Goal: Information Seeking & Learning: Learn about a topic

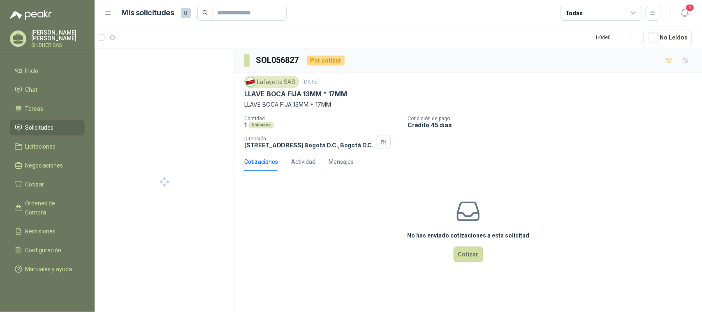
click at [39, 126] on span "Solicitudes" at bounding box center [40, 127] width 28 height 9
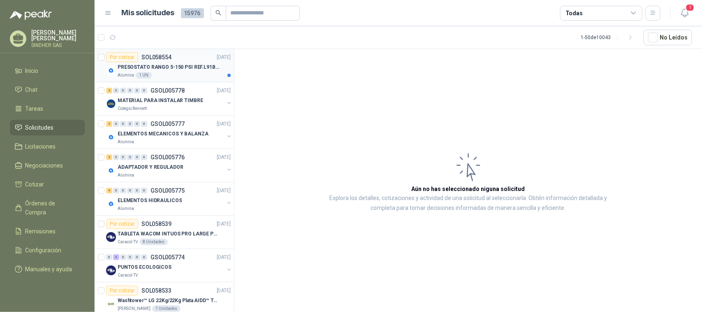
click at [163, 75] on div "Alumina 1 UN" at bounding box center [174, 75] width 113 height 7
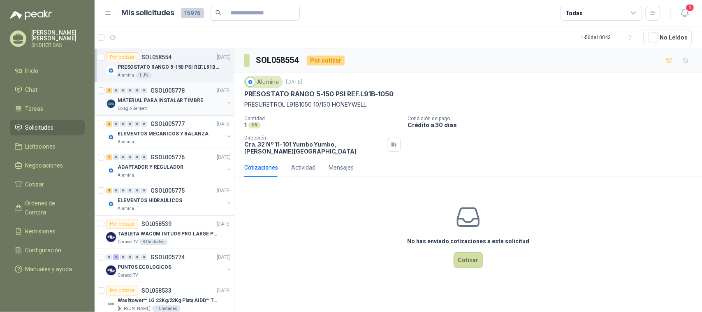
click at [198, 101] on div "MATERIAL PARA INSTALAR TIMBRE" at bounding box center [171, 100] width 107 height 10
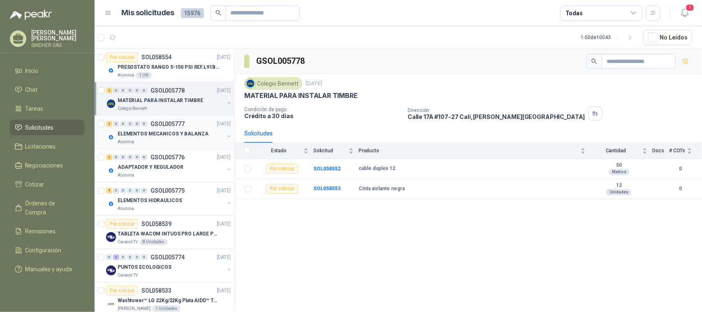
click at [198, 128] on div "2 0 0 0 0 0 GSOL005777 [DATE]" at bounding box center [169, 124] width 126 height 10
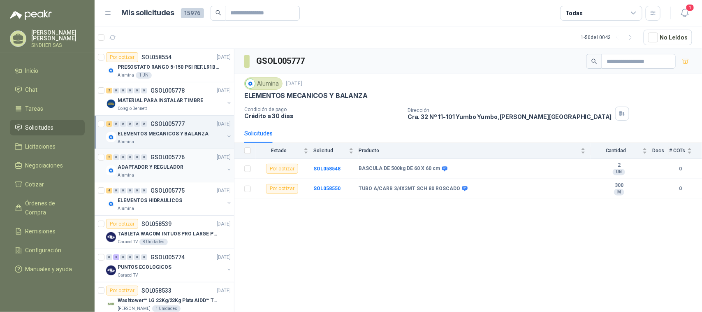
click at [193, 164] on div "ADAPTADOR Y REGULADOR" at bounding box center [171, 167] width 107 height 10
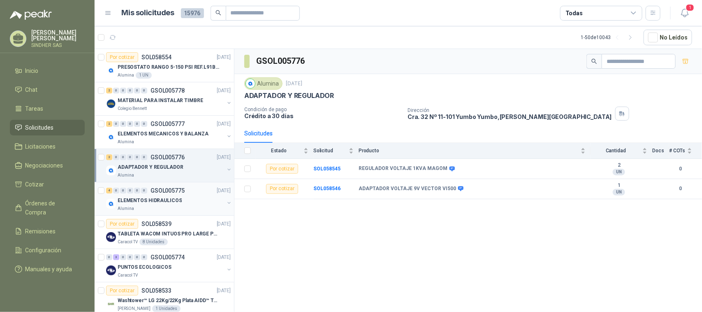
click at [190, 199] on div "ELEMENTOS HIDRAULICOS" at bounding box center [171, 200] width 107 height 10
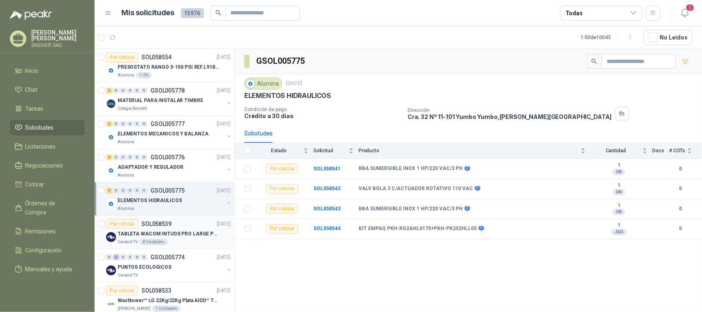
click at [190, 225] on div "Por cotizar SOL058539 [DATE]" at bounding box center [168, 224] width 125 height 10
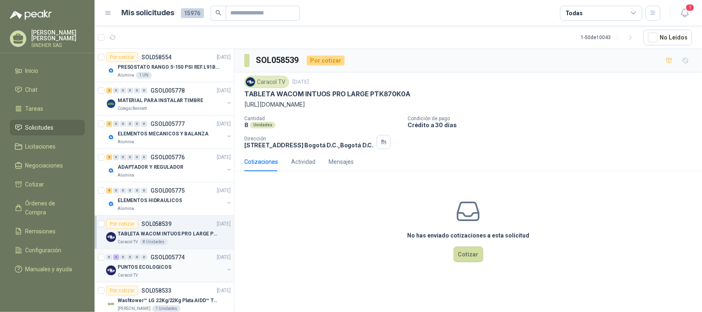
click at [188, 264] on div "PUNTOS ECOLOGICOS" at bounding box center [171, 267] width 107 height 10
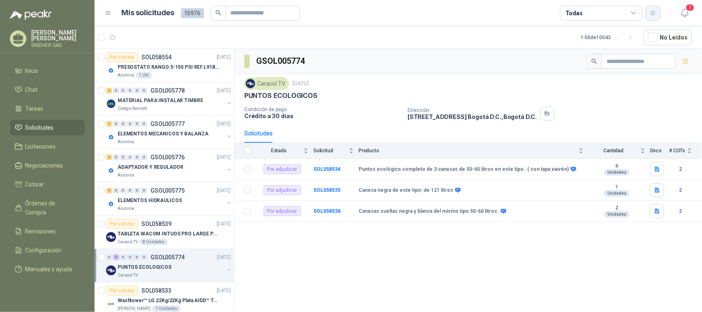
click at [653, 19] on button "button" at bounding box center [653, 13] width 15 height 15
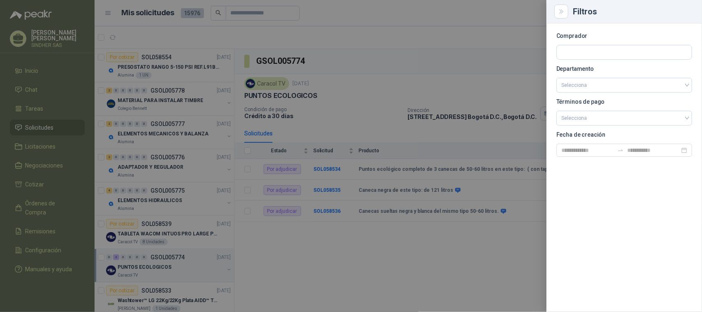
click at [476, 72] on div at bounding box center [351, 156] width 702 height 312
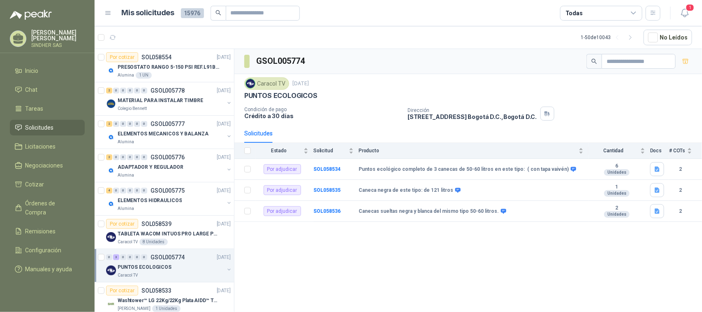
click at [108, 13] on icon at bounding box center [107, 12] width 7 height 7
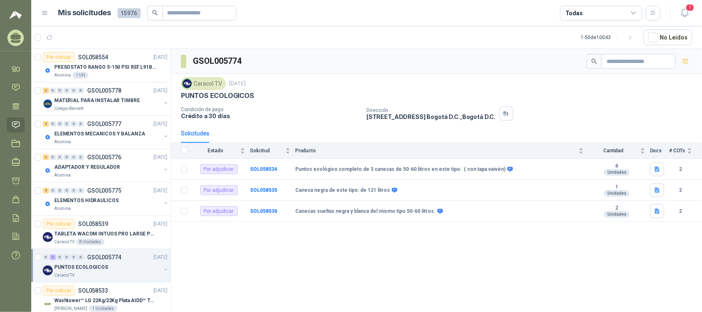
click at [45, 13] on icon at bounding box center [44, 13] width 5 height 3
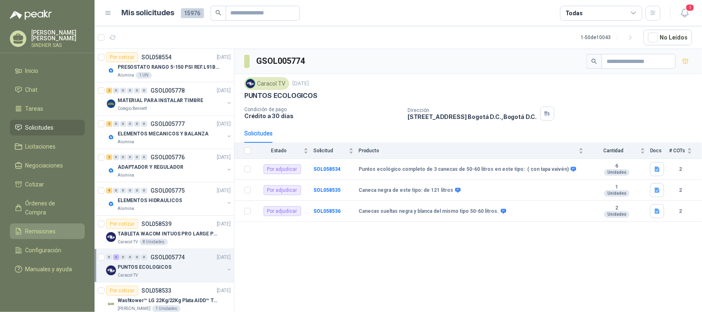
click at [48, 227] on span "Remisiones" at bounding box center [41, 231] width 30 height 9
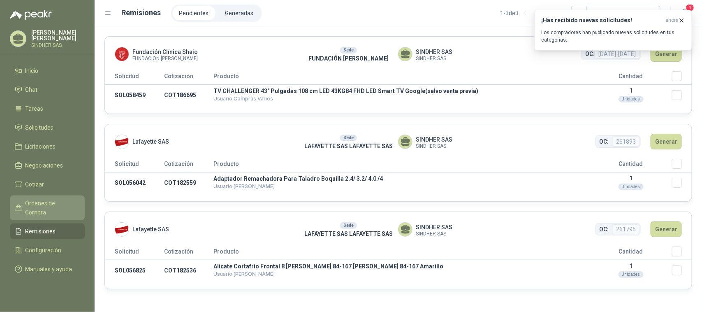
click at [62, 202] on span "Órdenes de Compra" at bounding box center [51, 208] width 51 height 18
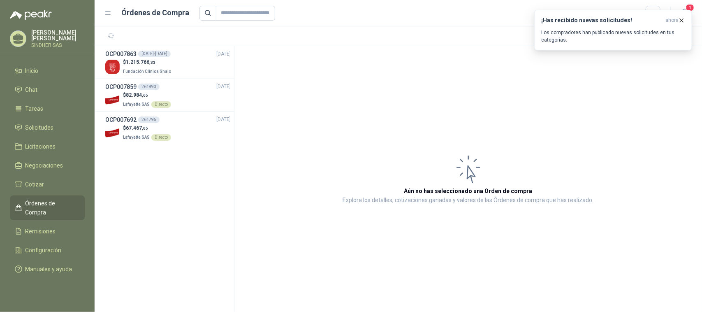
click at [186, 194] on section "OCP007863 [DATE]-[DATE] [DATE] $ 1.215.766 ,33 Fundación Clínica Shaio OCP00785…" at bounding box center [165, 179] width 140 height 266
click at [48, 147] on span "Licitaciones" at bounding box center [41, 146] width 30 height 9
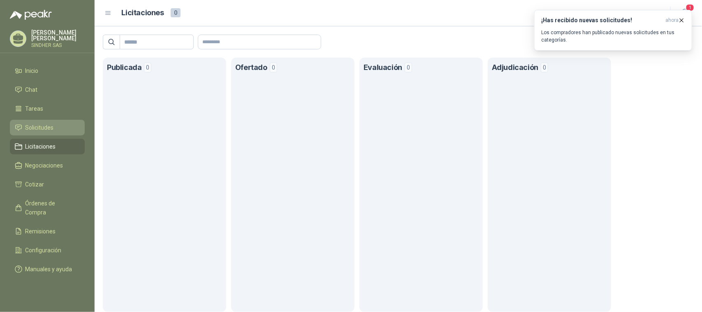
click at [52, 127] on span "Solicitudes" at bounding box center [40, 127] width 28 height 9
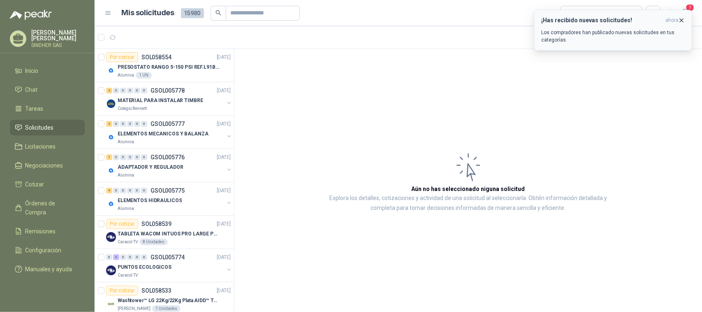
click at [682, 19] on icon "button" at bounding box center [681, 20] width 7 height 7
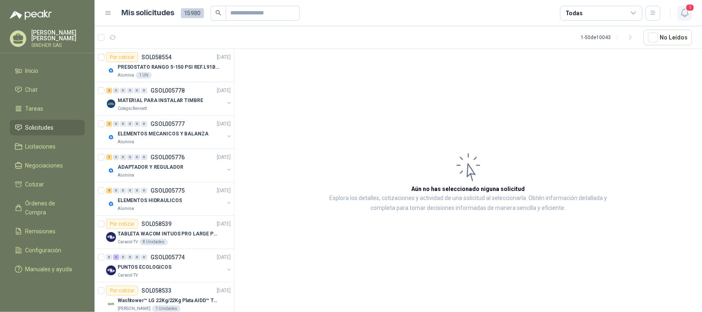
click at [687, 14] on icon "button" at bounding box center [685, 13] width 10 height 10
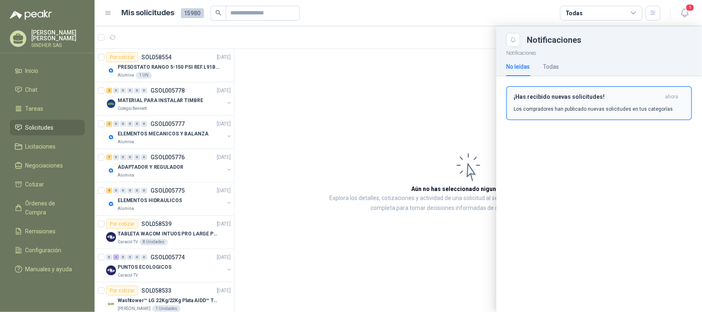
click at [552, 105] on p "Los compradores han publicado nuevas solicitudes en tus categorías." at bounding box center [594, 108] width 160 height 7
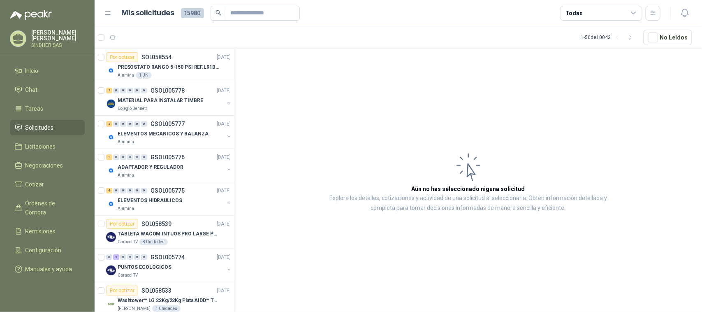
click at [56, 122] on link "Solicitudes" at bounding box center [47, 128] width 75 height 16
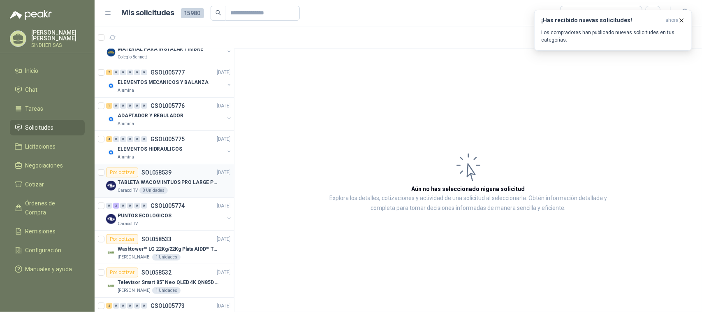
scroll to position [103, 0]
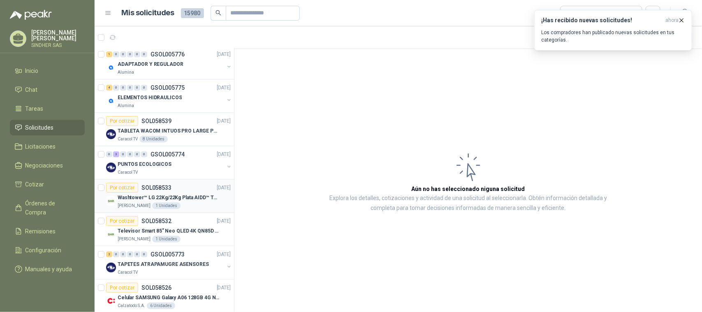
click at [188, 206] on div "[PERSON_NAME] 1 Unidades" at bounding box center [174, 205] width 113 height 7
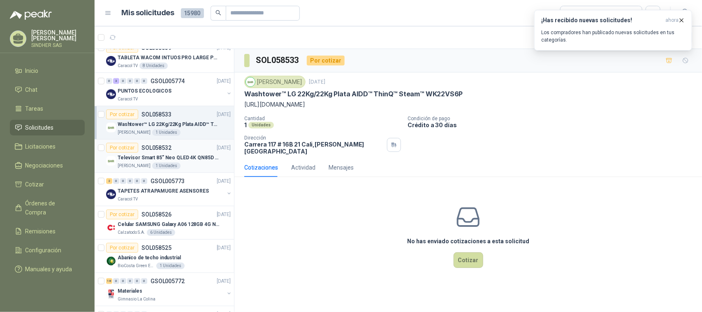
scroll to position [257, 0]
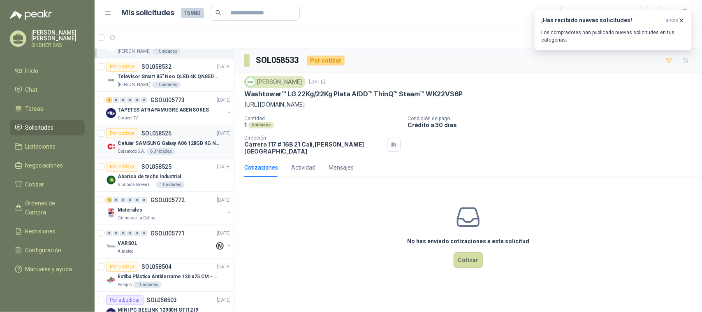
click at [178, 147] on p "Celular SAMSUNG Galaxy A06 128GB 4G Negro" at bounding box center [169, 143] width 102 height 8
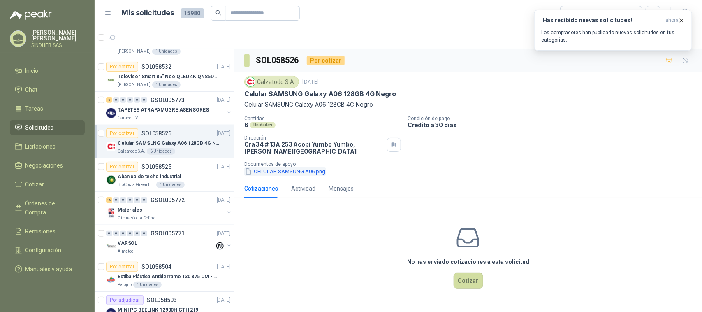
click at [300, 172] on button "CELULAR SAMSUNG A06.png" at bounding box center [285, 171] width 82 height 9
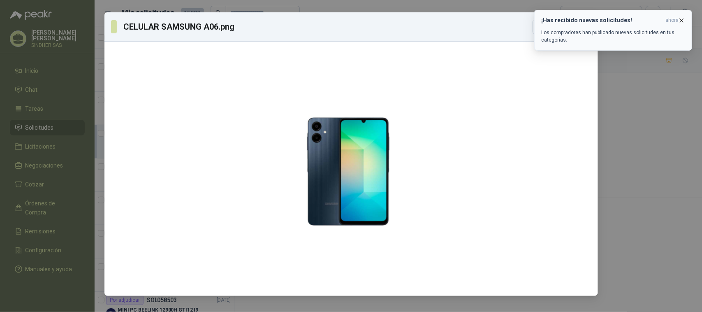
click at [685, 19] on icon "button" at bounding box center [681, 20] width 7 height 7
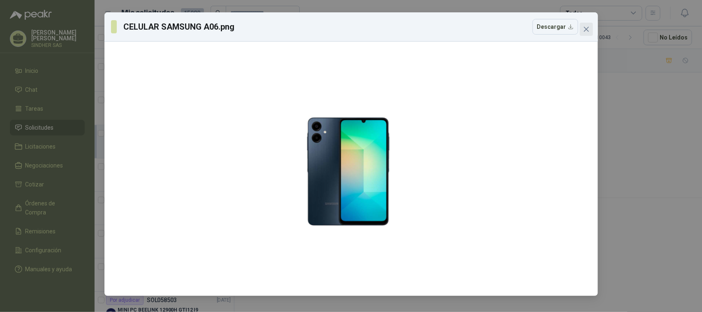
click at [587, 28] on icon "close" at bounding box center [586, 29] width 5 height 5
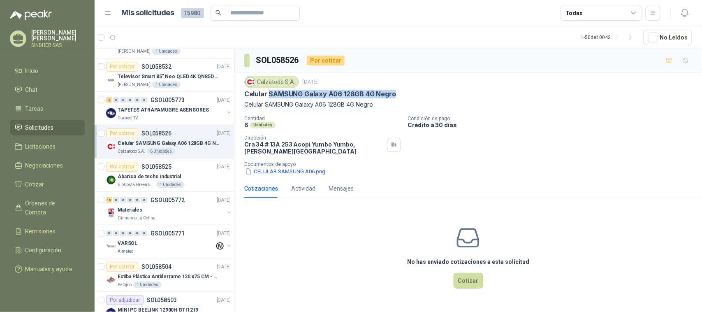
drag, startPoint x: 394, startPoint y: 93, endPoint x: 268, endPoint y: 96, distance: 125.5
click at [268, 96] on div "Celular SAMSUNG Galaxy A06 128GB 4G Negro" at bounding box center [468, 94] width 448 height 9
copy p "SAMSUNG Galaxy A06 128GB 4G Negro"
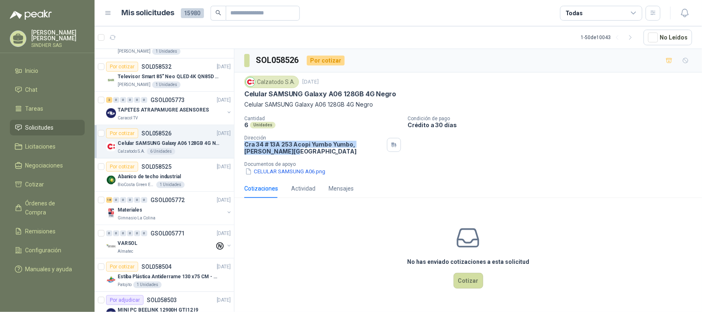
drag, startPoint x: 245, startPoint y: 143, endPoint x: 369, endPoint y: 151, distance: 124.5
click at [369, 151] on p "[STREET_ADDRESS][PERSON_NAME]" at bounding box center [313, 148] width 139 height 14
copy p "[STREET_ADDRESS][PERSON_NAME]"
click at [334, 233] on div "No has enviado cotizaciones a esta solicitud Cotizar" at bounding box center [468, 256] width 468 height 105
click at [688, 14] on icon "button" at bounding box center [684, 13] width 7 height 8
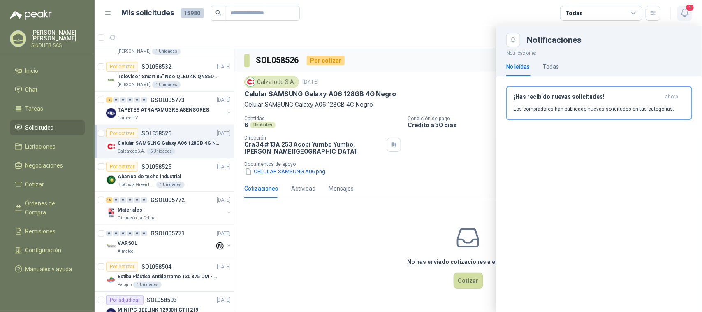
click at [688, 14] on icon "button" at bounding box center [684, 13] width 7 height 8
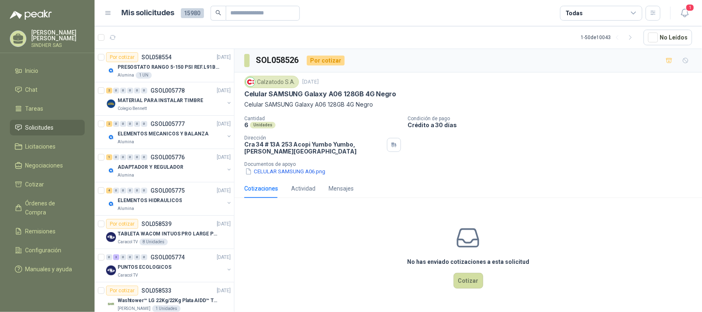
click at [65, 129] on li "Solicitudes" at bounding box center [47, 127] width 65 height 9
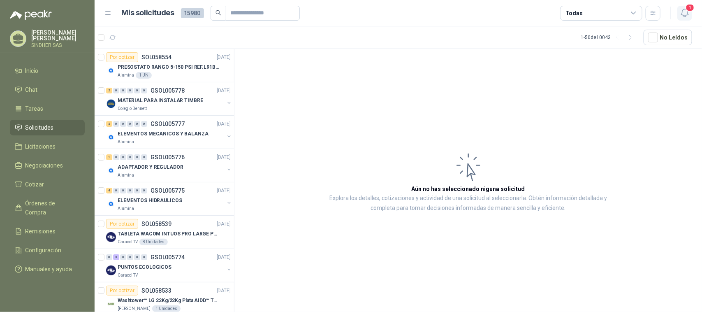
click at [688, 14] on icon "button" at bounding box center [684, 13] width 7 height 8
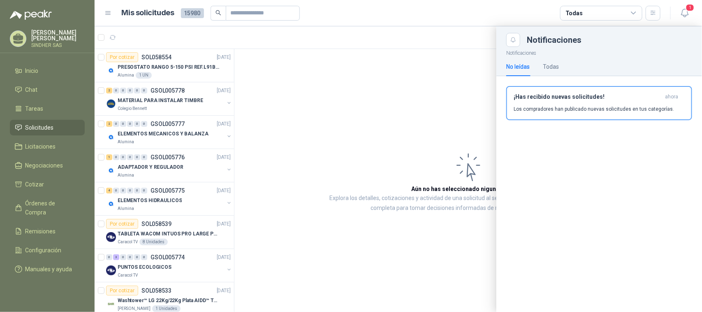
click at [113, 37] on div at bounding box center [399, 168] width 608 height 285
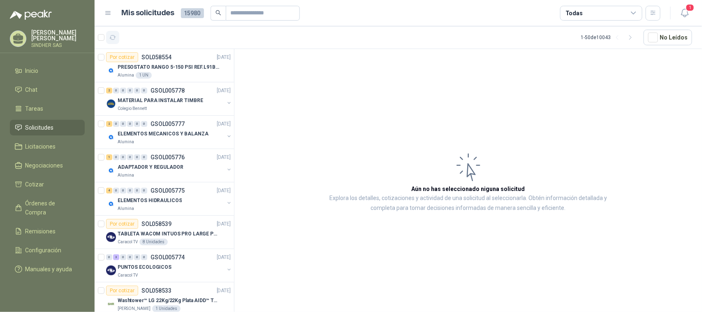
click at [110, 36] on icon "button" at bounding box center [113, 37] width 6 height 4
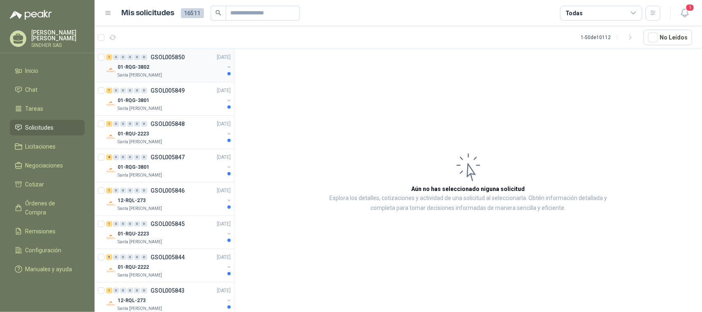
click at [187, 71] on div "01-RQG-3802" at bounding box center [171, 67] width 107 height 10
